Goal: Transaction & Acquisition: Purchase product/service

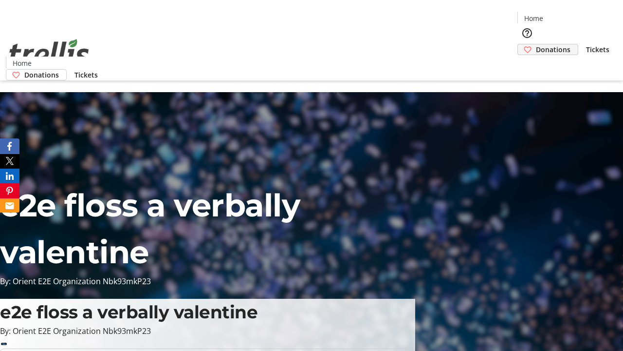
click at [536, 44] on span "Donations" at bounding box center [553, 49] width 35 height 10
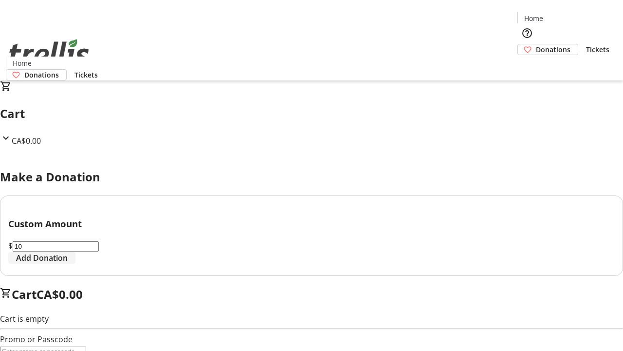
click at [68, 263] on span "Add Donation" at bounding box center [42, 258] width 52 height 12
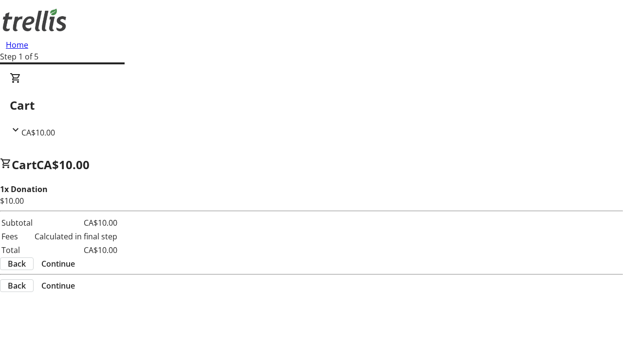
select select "CA"
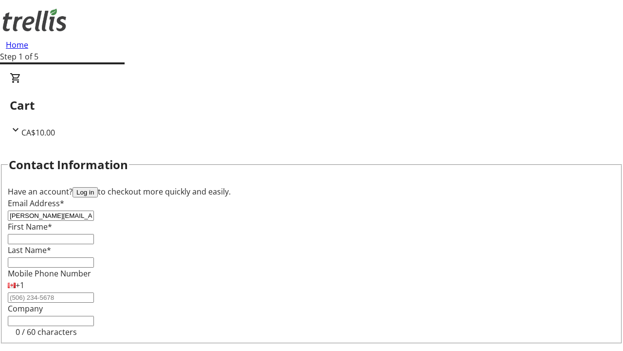
type input "[PERSON_NAME][EMAIL_ADDRESS][PERSON_NAME][DOMAIN_NAME]"
type input "[PERSON_NAME]"
type input "[STREET_ADDRESS][PERSON_NAME]"
type input "Kelowna"
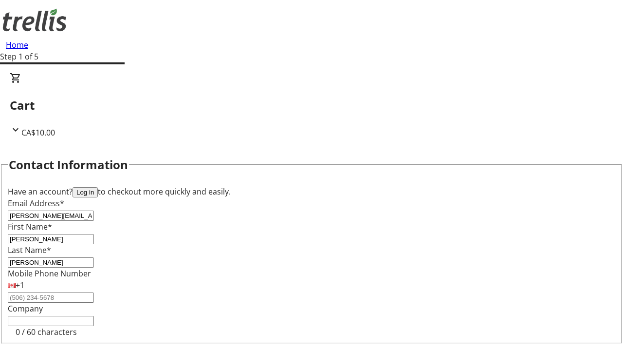
select select "BC"
type input "Kelowna"
type input "V1Y 0C2"
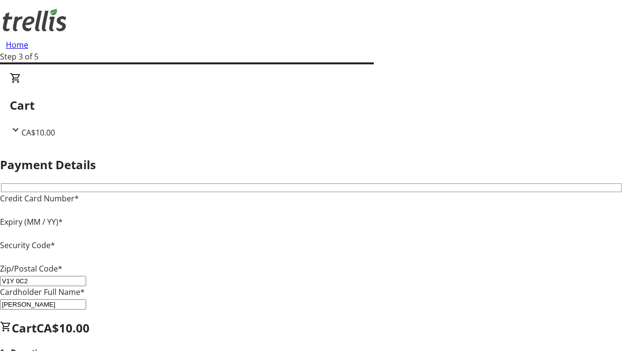
type input "V1Y 0C2"
